Goal: Information Seeking & Learning: Check status

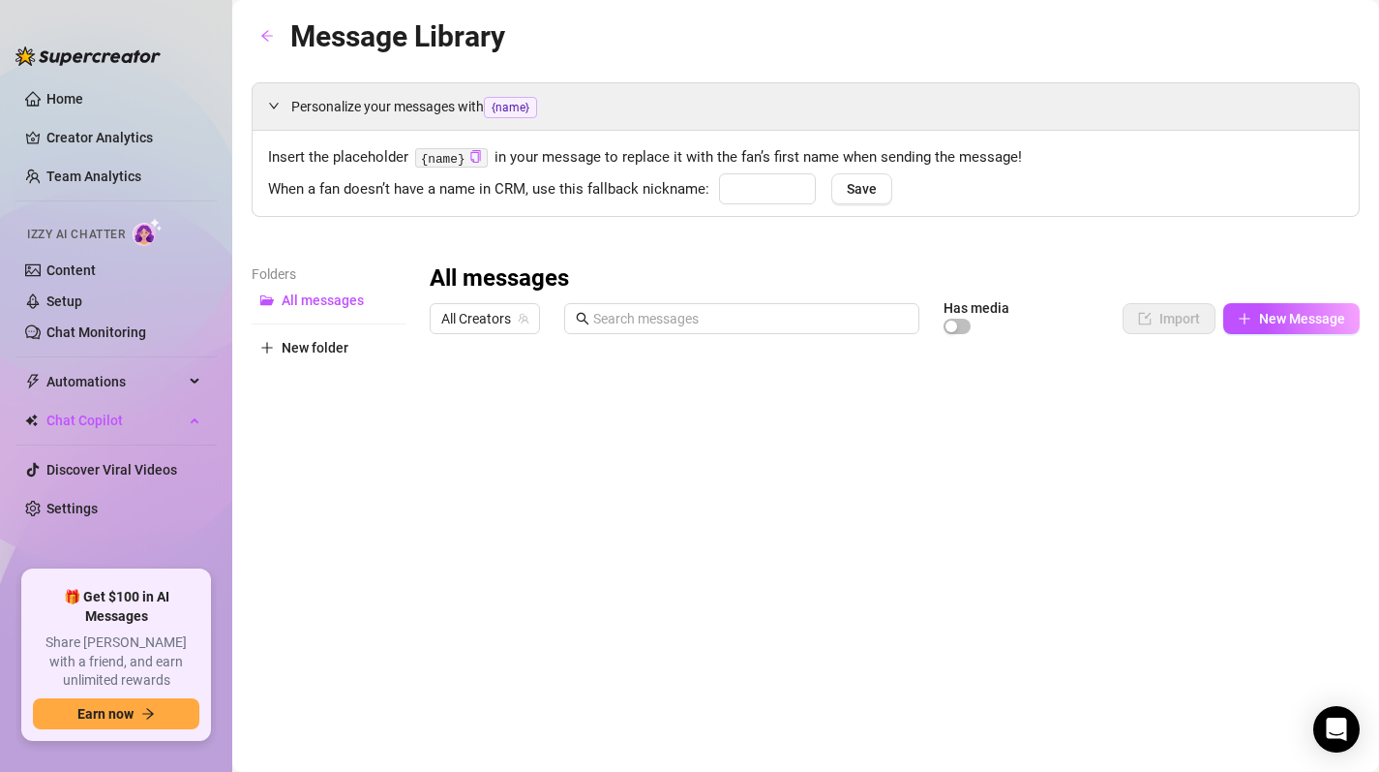
type input "babe"
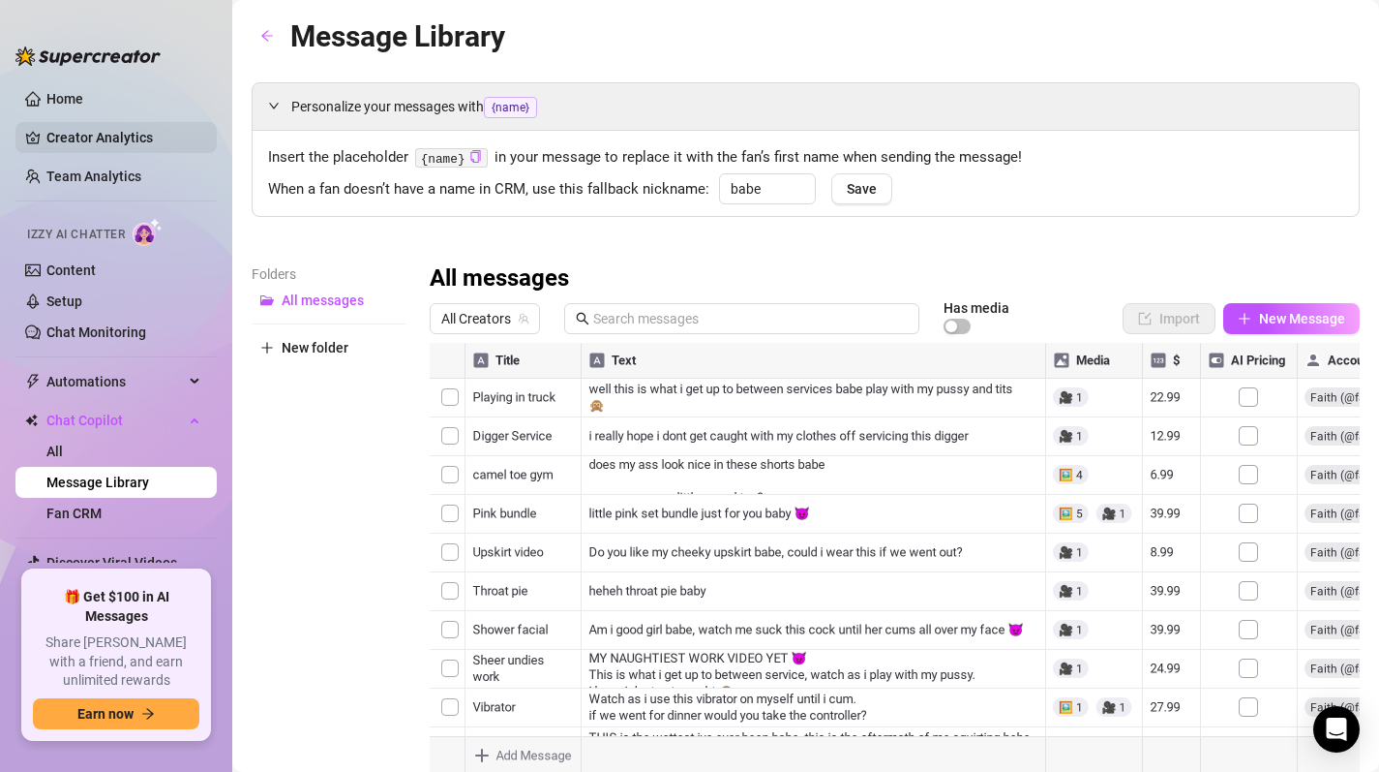
click at [155, 129] on link "Creator Analytics" at bounding box center [123, 137] width 155 height 31
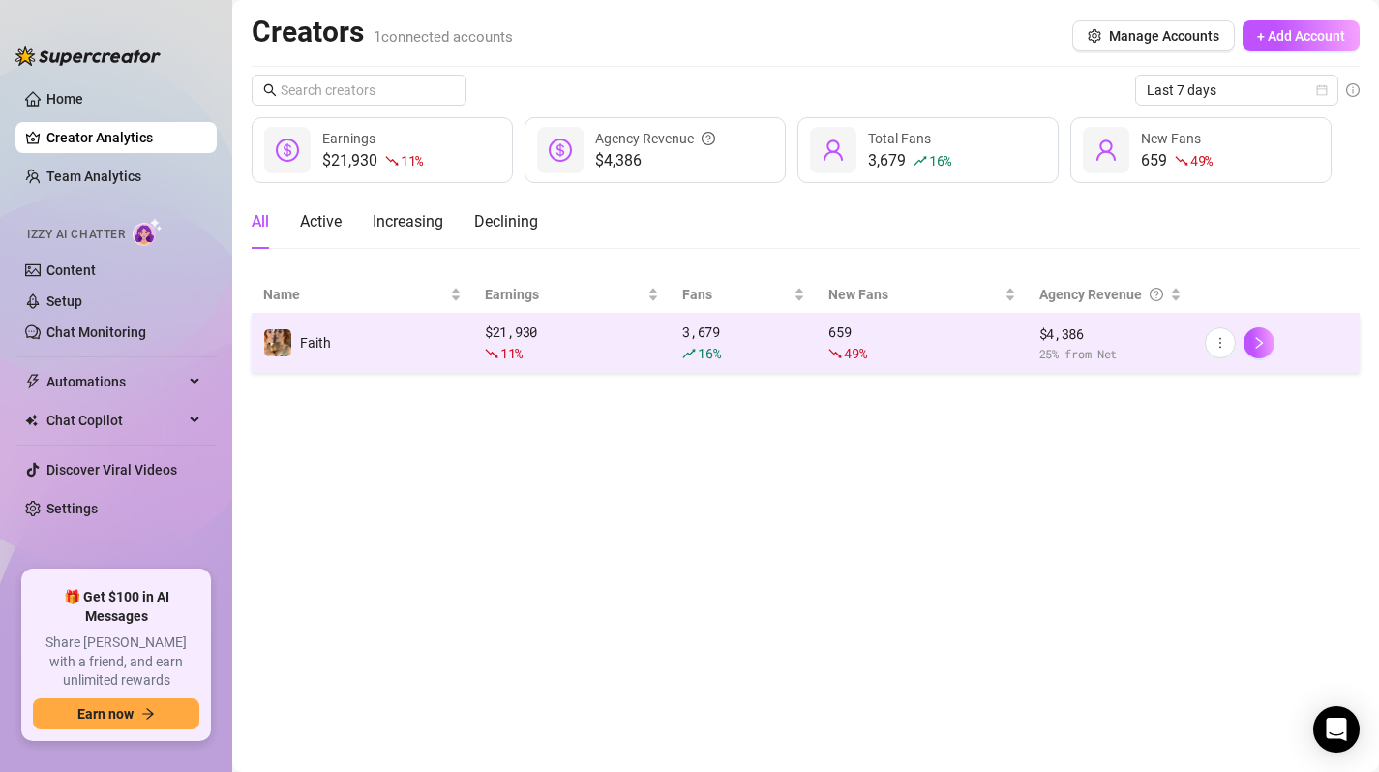
click at [953, 331] on div "659 49 %" at bounding box center [922, 342] width 187 height 43
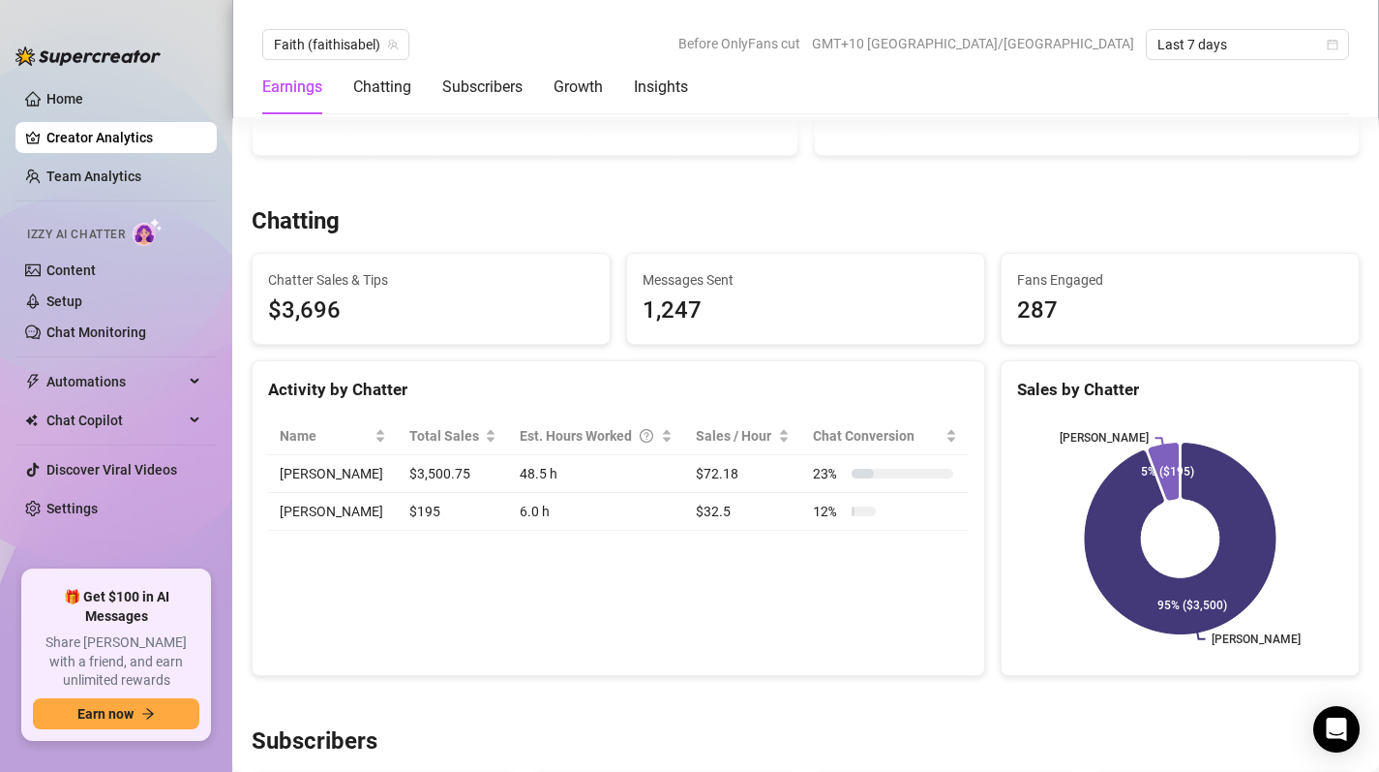
scroll to position [571, 0]
click at [88, 193] on ul "Home Creator Analytics Team Analytics Izzy AI Chatter Content Setup Chat Monito…" at bounding box center [115, 319] width 201 height 487
click at [81, 168] on link "Team Analytics" at bounding box center [93, 175] width 95 height 15
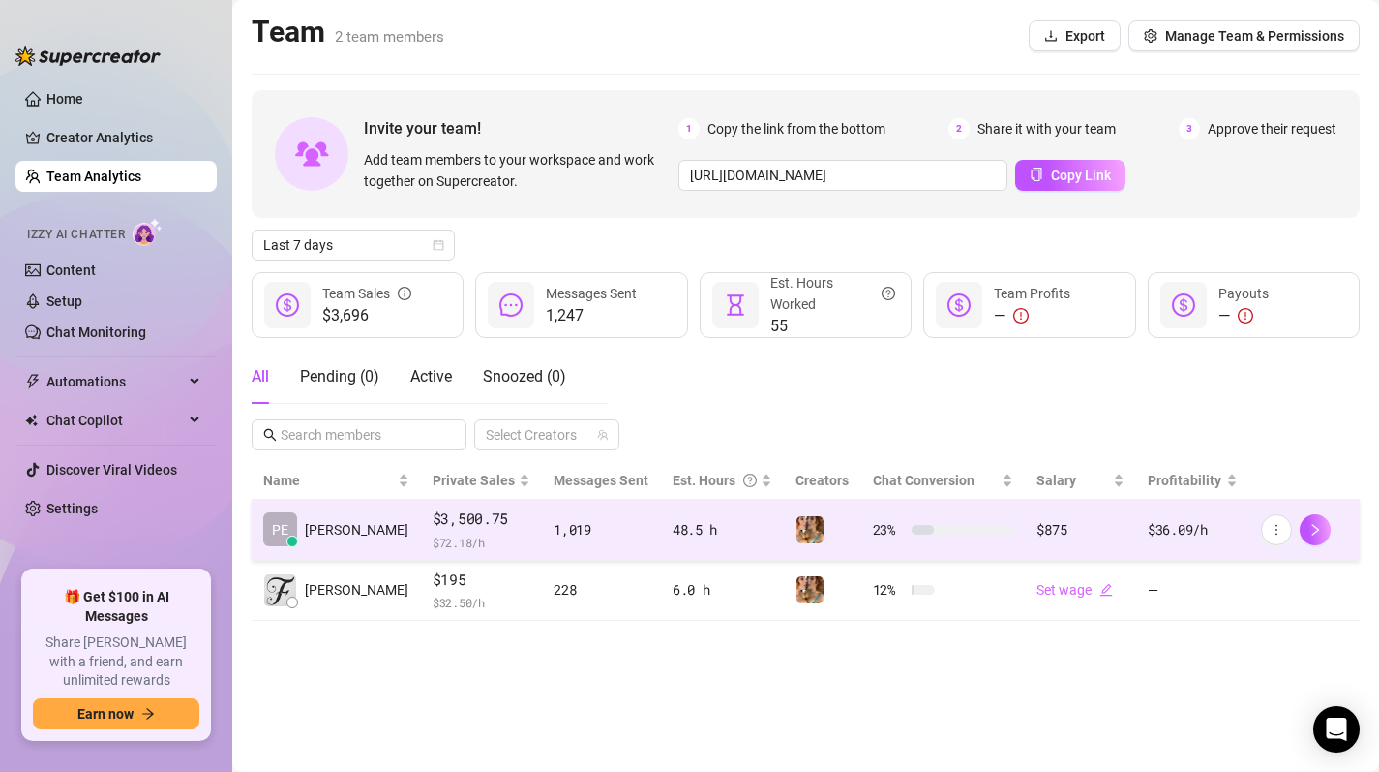
click at [957, 542] on td "23 %" at bounding box center [944, 530] width 165 height 61
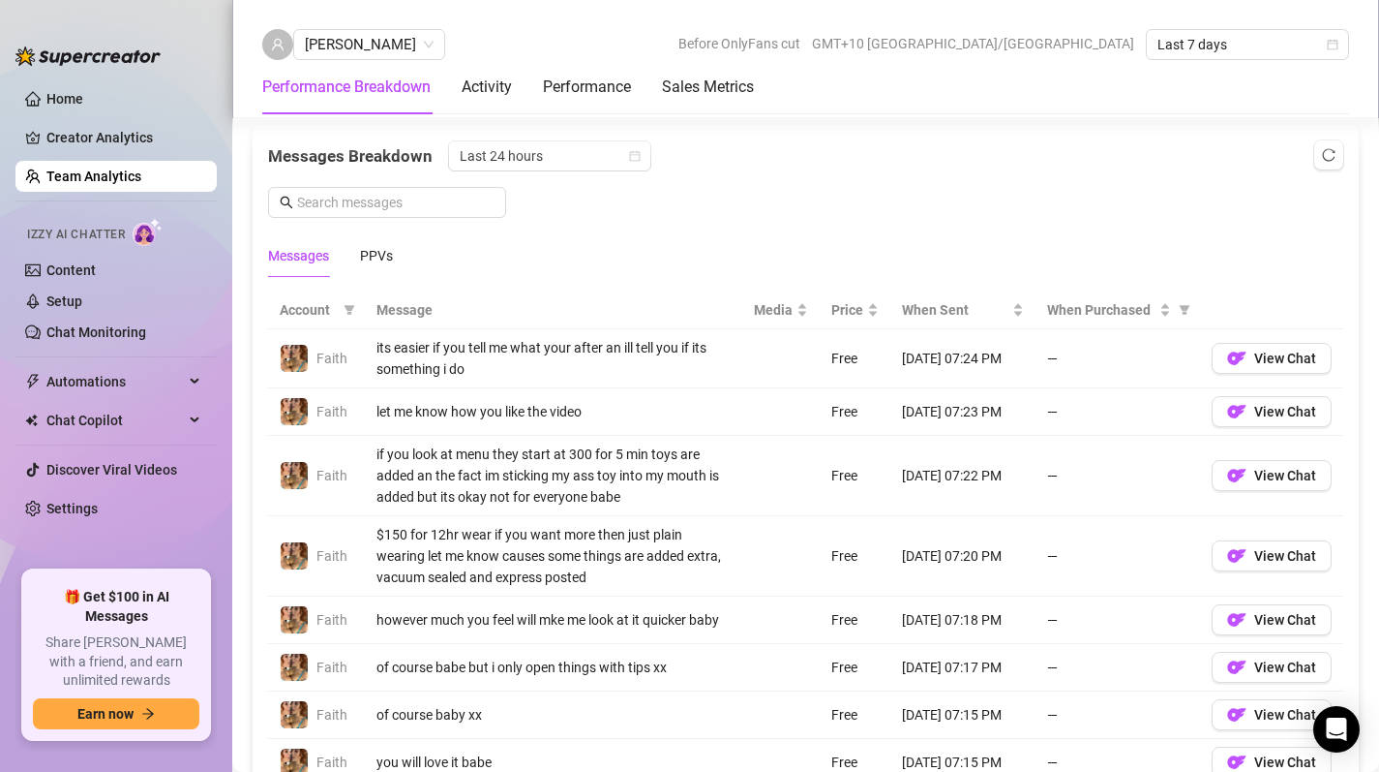
scroll to position [1259, 0]
